Goal: Navigation & Orientation: Find specific page/section

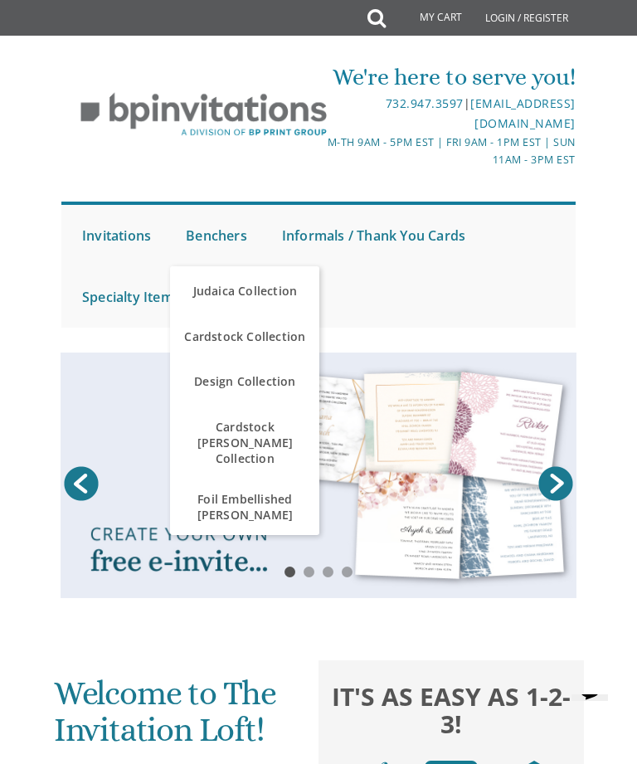
click at [283, 334] on span "Cardstock Collection" at bounding box center [244, 336] width 141 height 32
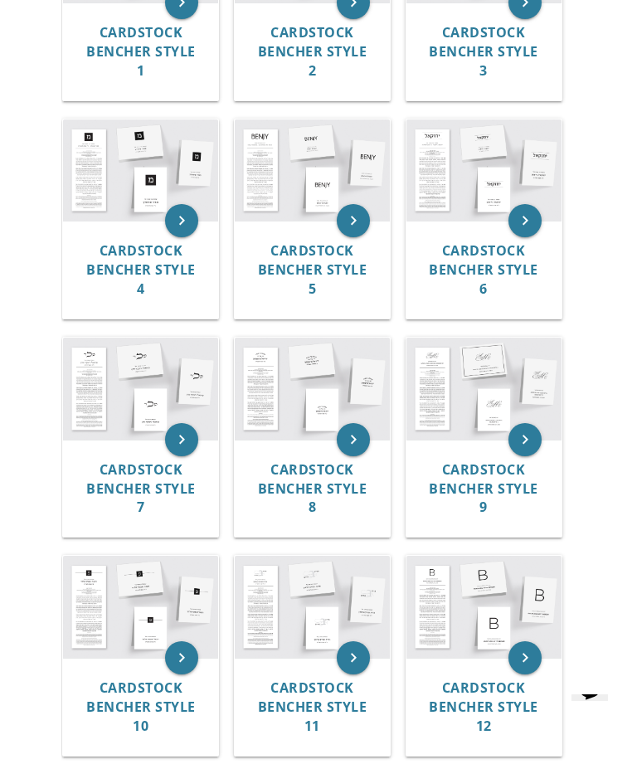
scroll to position [511, 0]
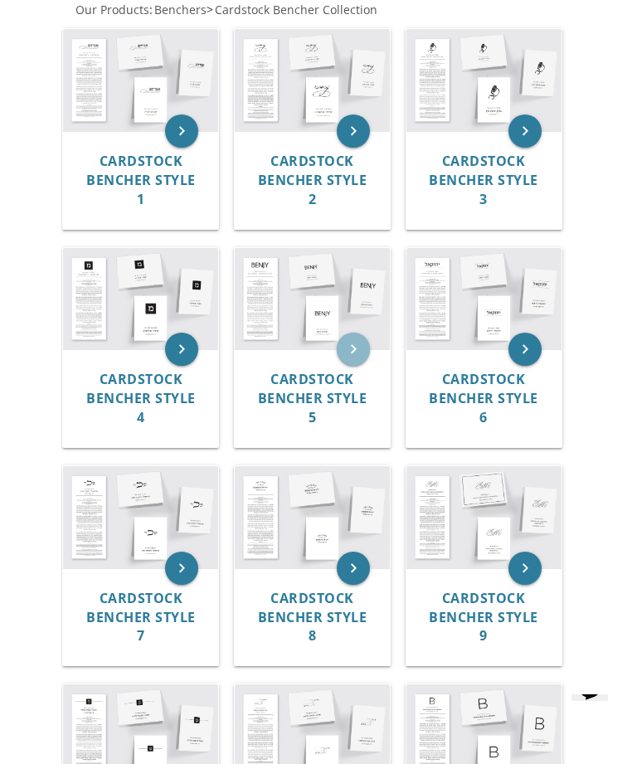
click at [351, 341] on icon "keyboard_arrow_right" at bounding box center [353, 349] width 33 height 33
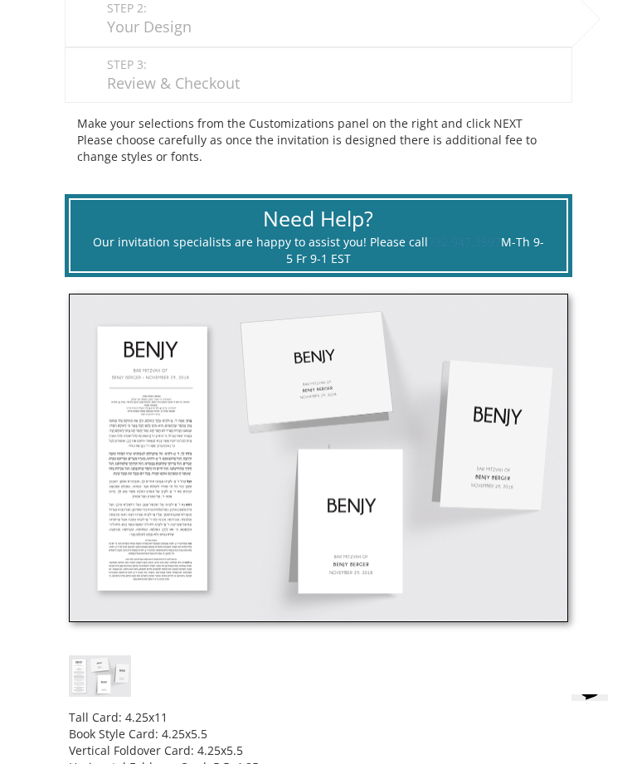
scroll to position [567, 0]
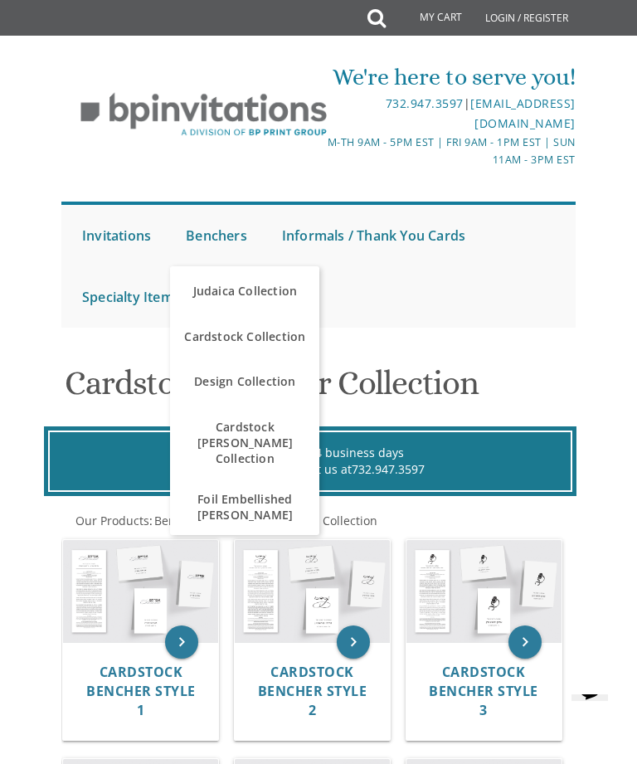
click at [280, 371] on link "Design Collection" at bounding box center [244, 382] width 149 height 50
click at [280, 381] on link "Design Collection" at bounding box center [244, 382] width 149 height 50
click at [285, 357] on link "Design Collection" at bounding box center [244, 382] width 149 height 50
